Goal: Learn about a topic: Understand process/instructions

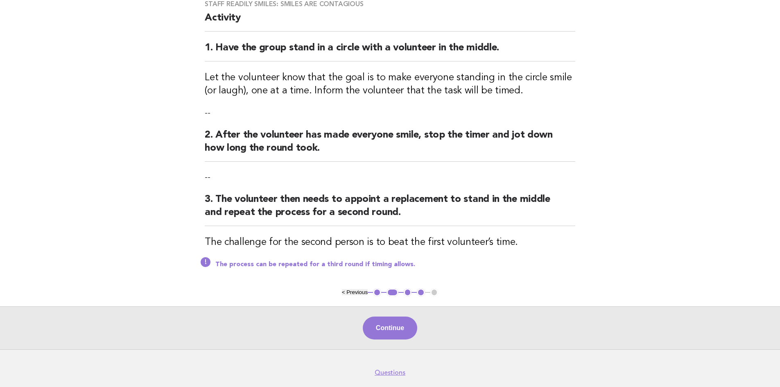
scroll to position [104, 0]
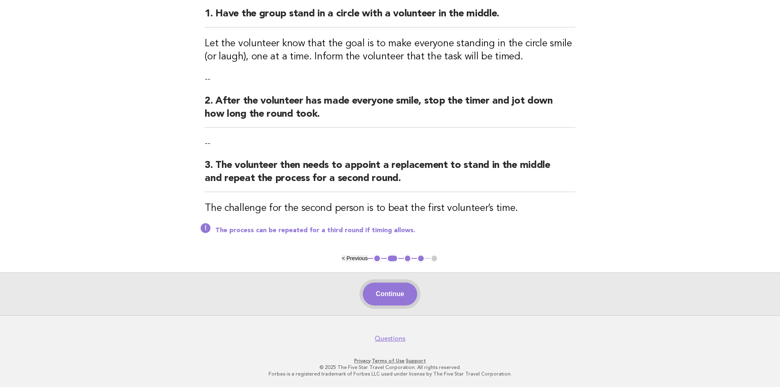
click at [401, 299] on button "Continue" at bounding box center [390, 293] width 54 height 23
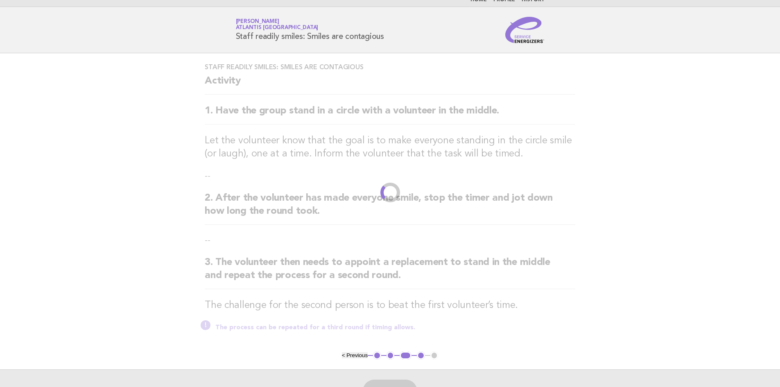
scroll to position [0, 0]
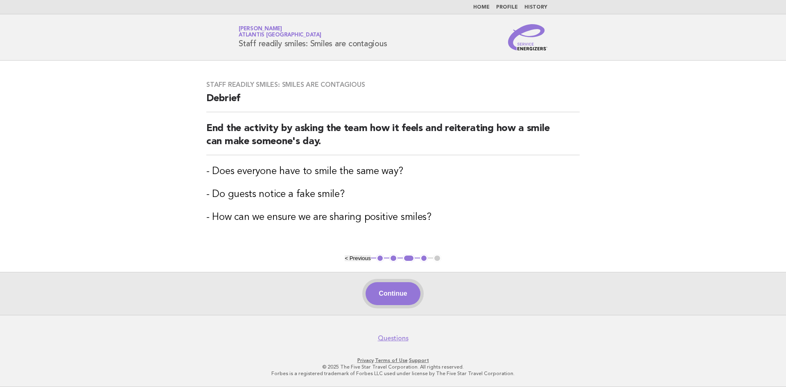
click at [403, 302] on button "Continue" at bounding box center [392, 293] width 54 height 23
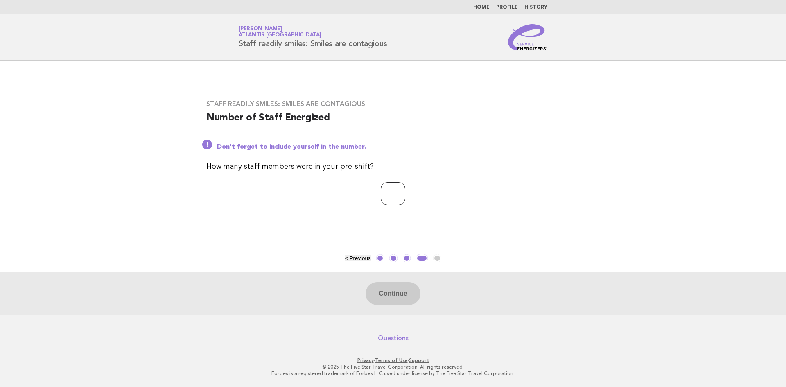
click at [391, 187] on input "number" at bounding box center [393, 193] width 25 height 23
type input "**"
click at [400, 299] on button "Continue" at bounding box center [392, 293] width 54 height 23
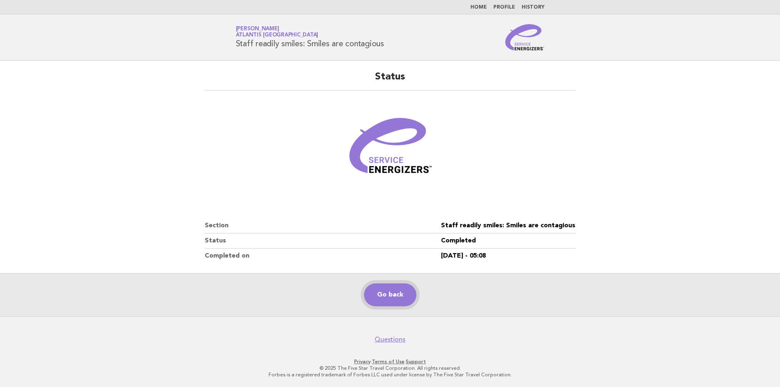
click at [390, 298] on link "Go back" at bounding box center [390, 294] width 52 height 23
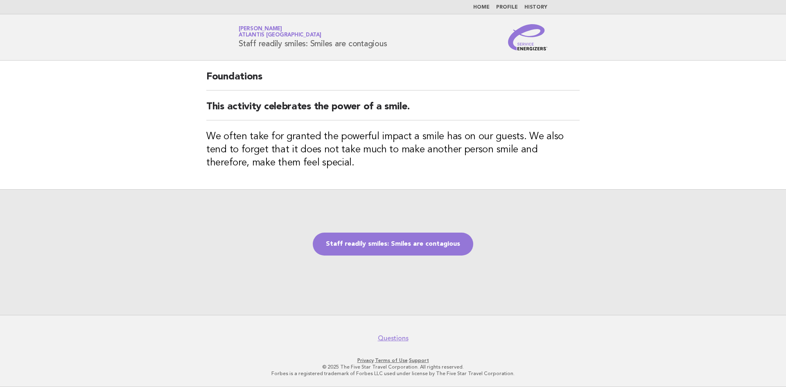
click at [259, 26] on link "Thomas Kennelly Atlantis Dubai" at bounding box center [280, 31] width 83 height 11
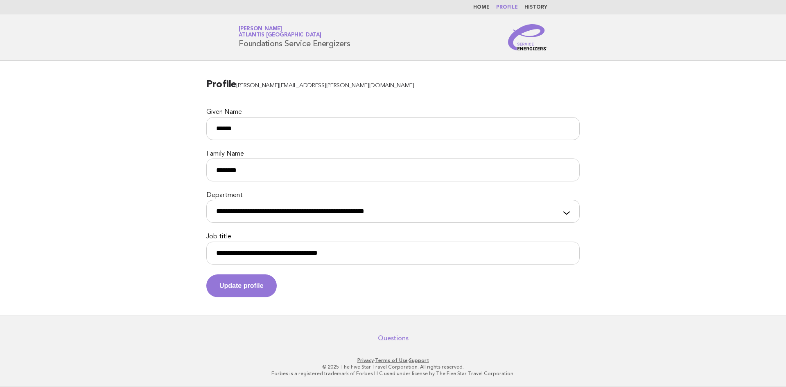
click at [707, 193] on main "**********" at bounding box center [393, 188] width 786 height 254
click at [536, 37] on img at bounding box center [527, 37] width 39 height 26
